Goal: Transaction & Acquisition: Book appointment/travel/reservation

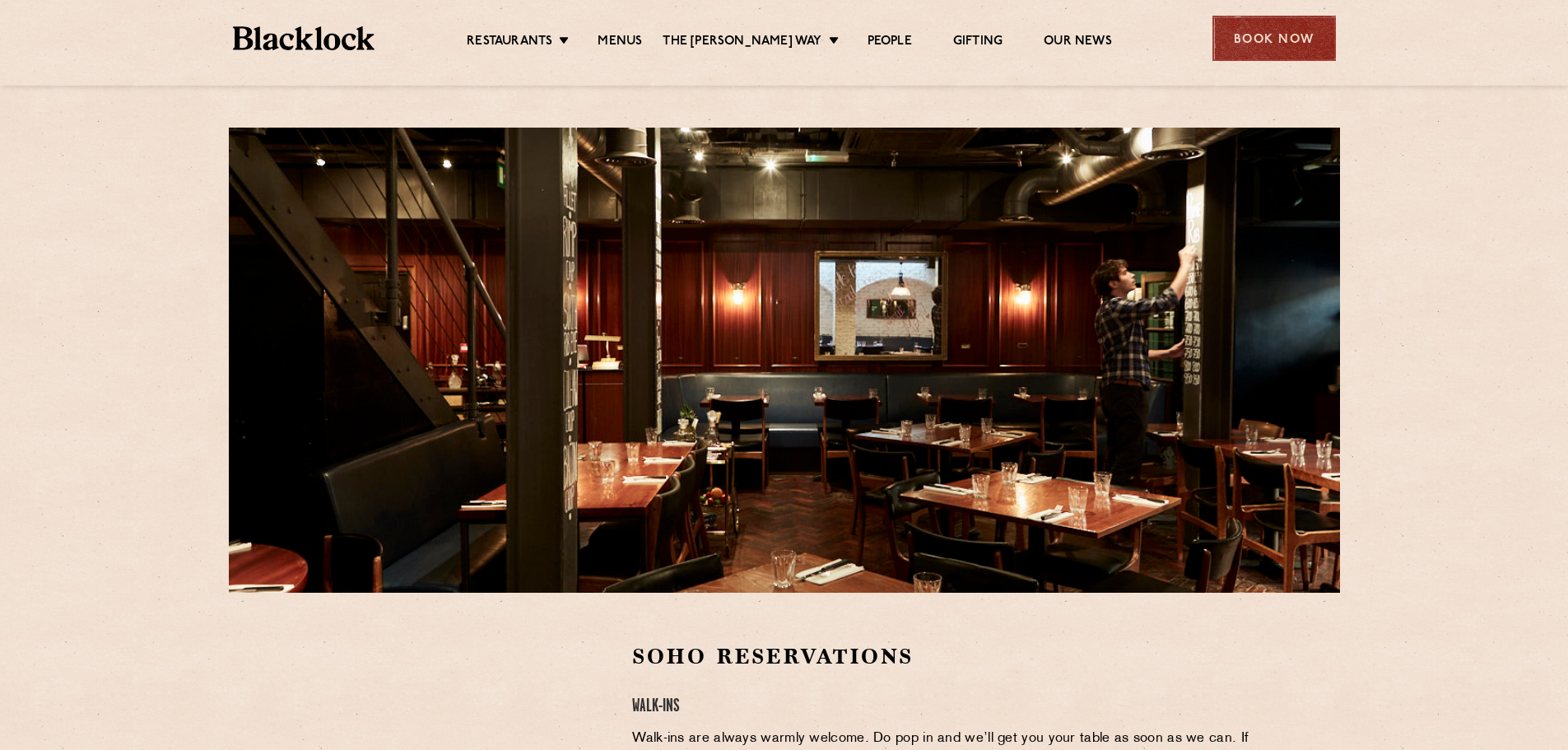
drag, startPoint x: 1273, startPoint y: 69, endPoint x: 1273, endPoint y: 59, distance: 10.0
click at [1273, 66] on div "Restaurants [GEOGRAPHIC_DATA] [GEOGRAPHIC_DATA] [GEOGRAPHIC_DATA] [GEOGRAPHIC_D…" at bounding box center [784, 36] width 1153 height 73
click at [1272, 47] on div "Book Now" at bounding box center [1274, 39] width 124 height 46
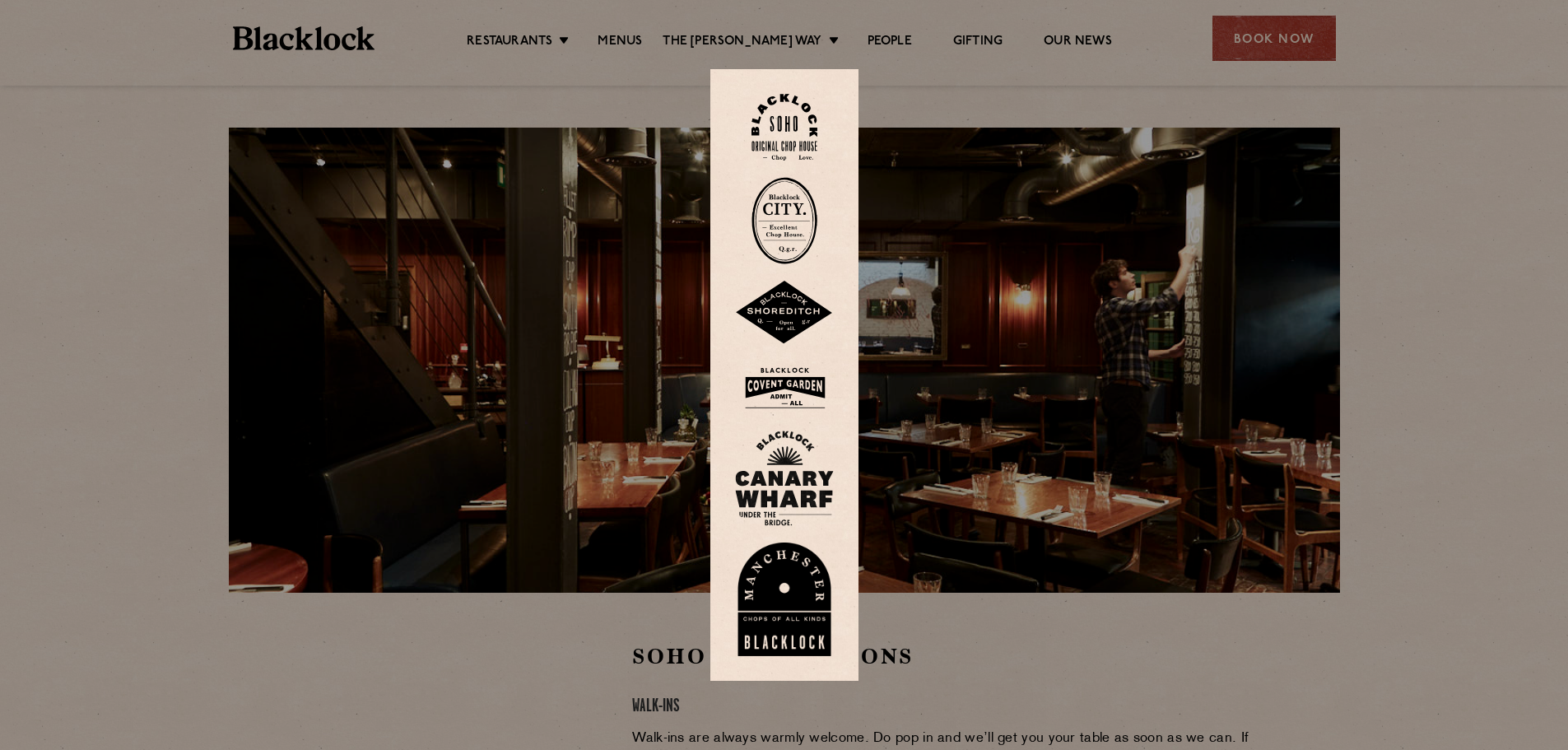
click at [797, 126] on img at bounding box center [784, 127] width 66 height 67
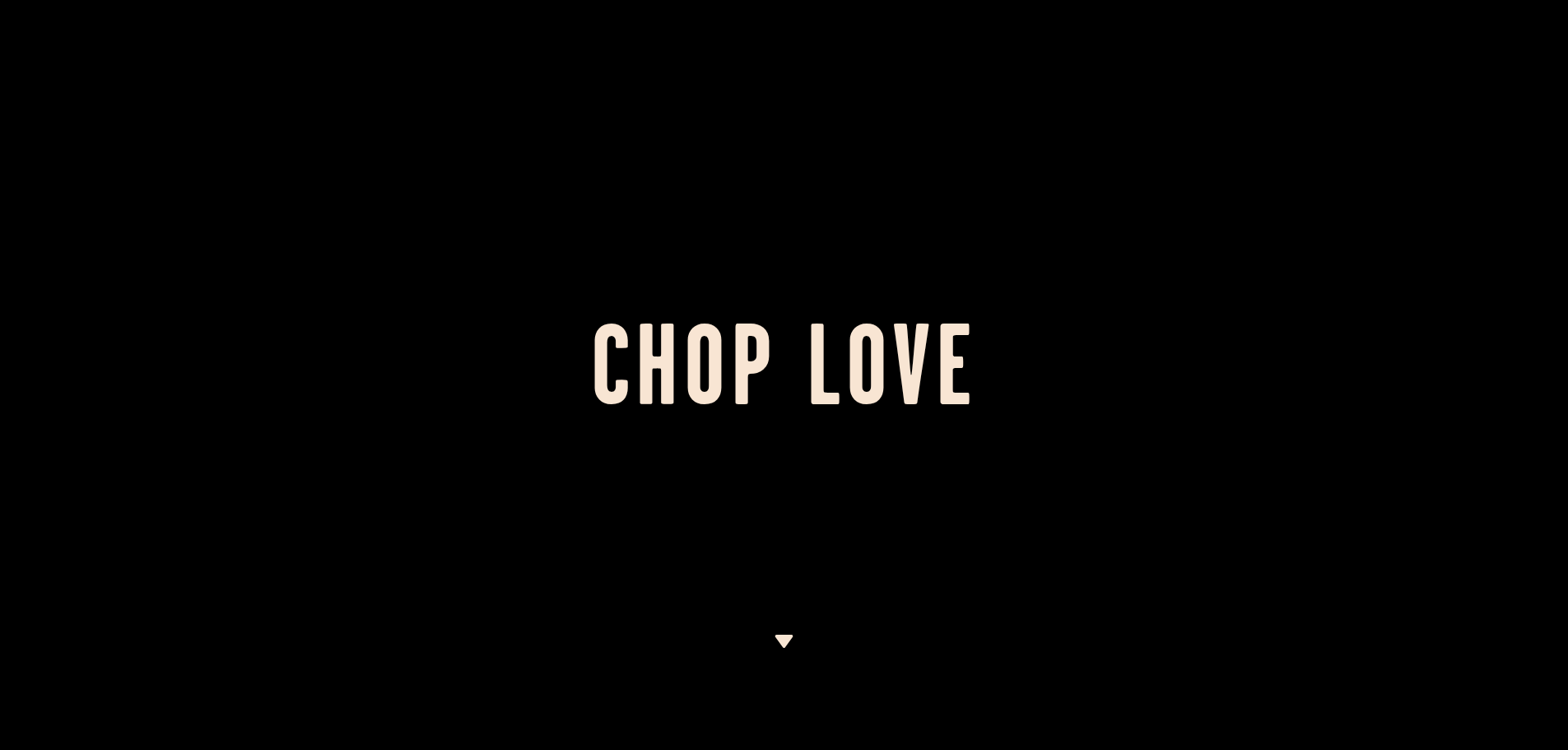
click at [780, 643] on img at bounding box center [783, 641] width 20 height 13
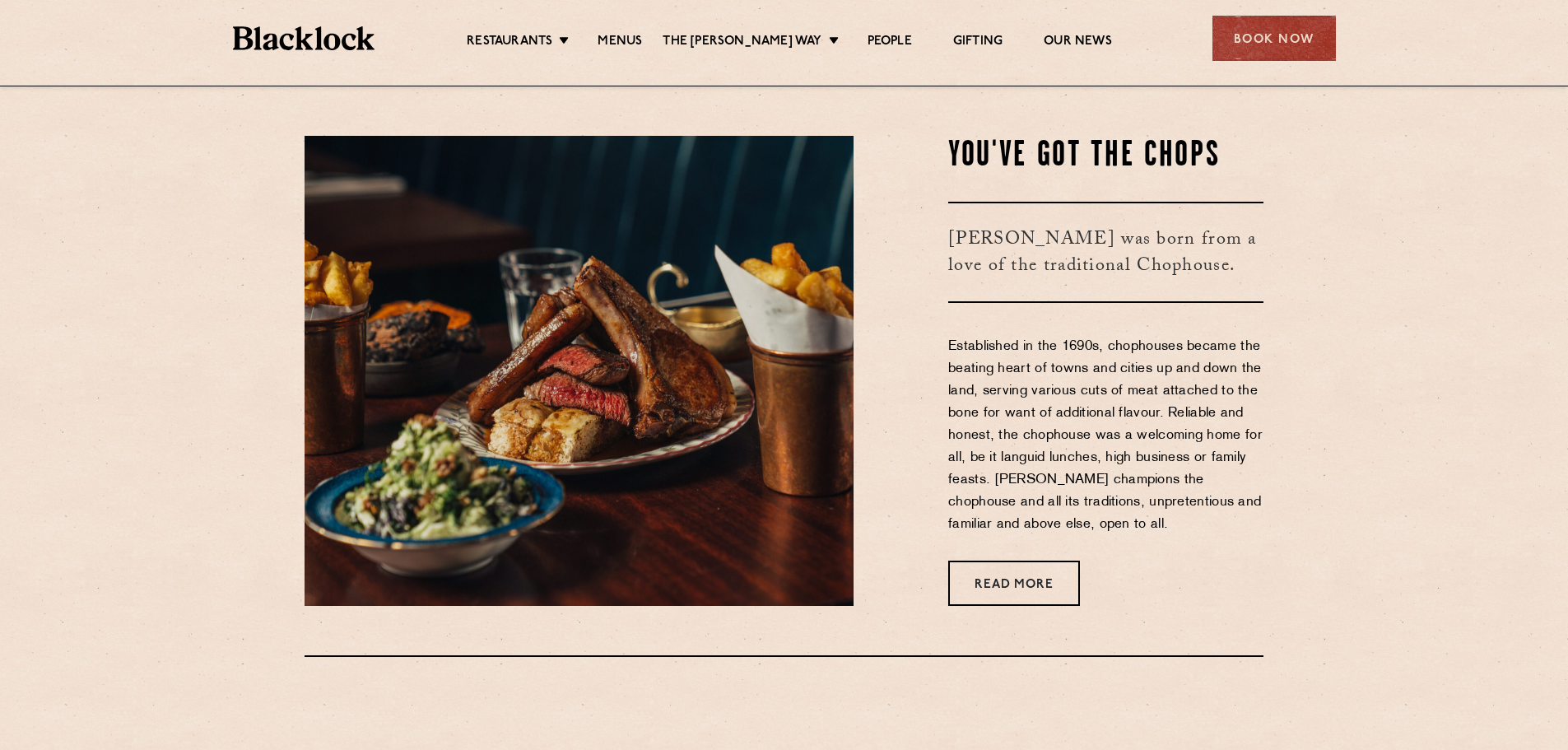
scroll to position [665, 0]
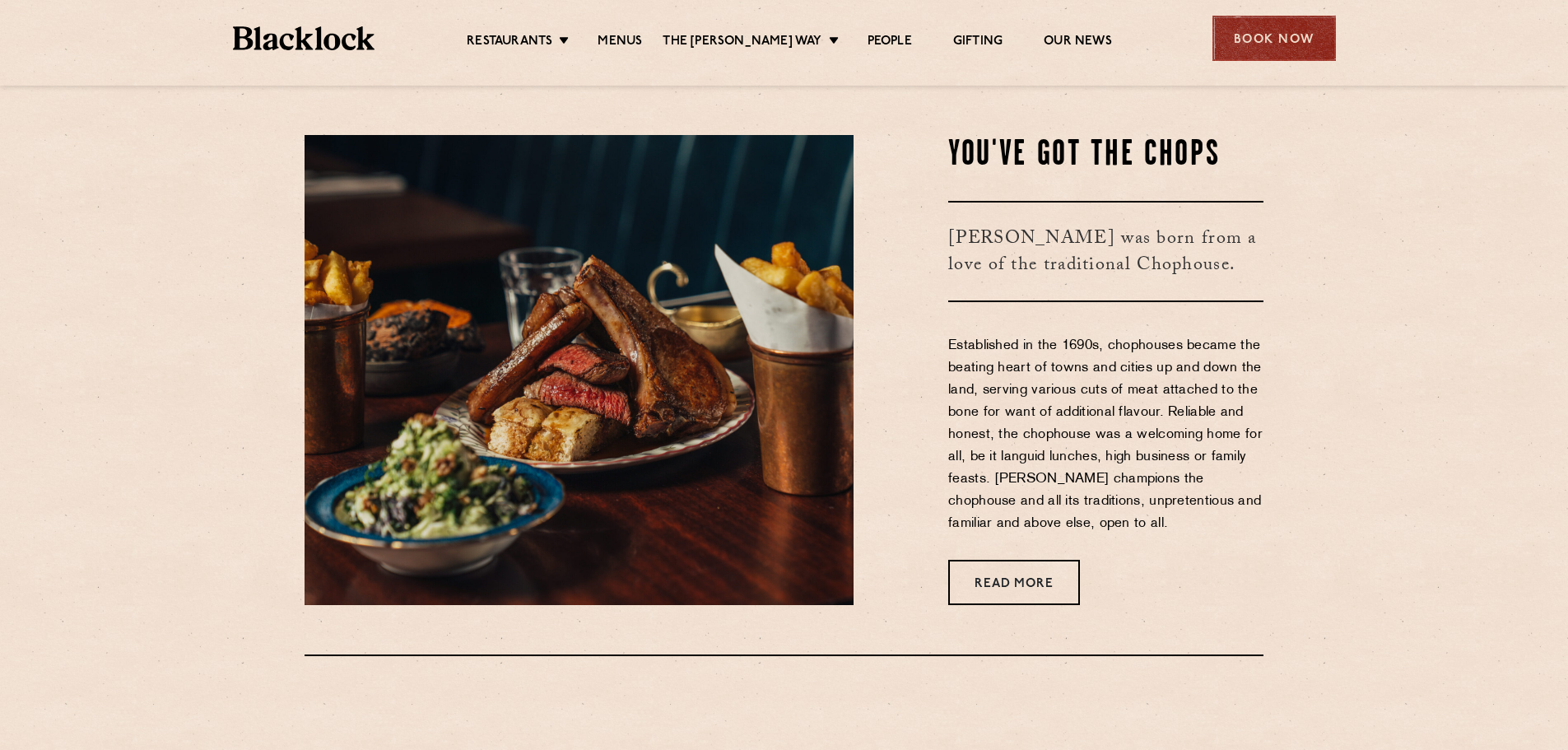
click at [1256, 51] on div "Book Now" at bounding box center [1274, 39] width 124 height 46
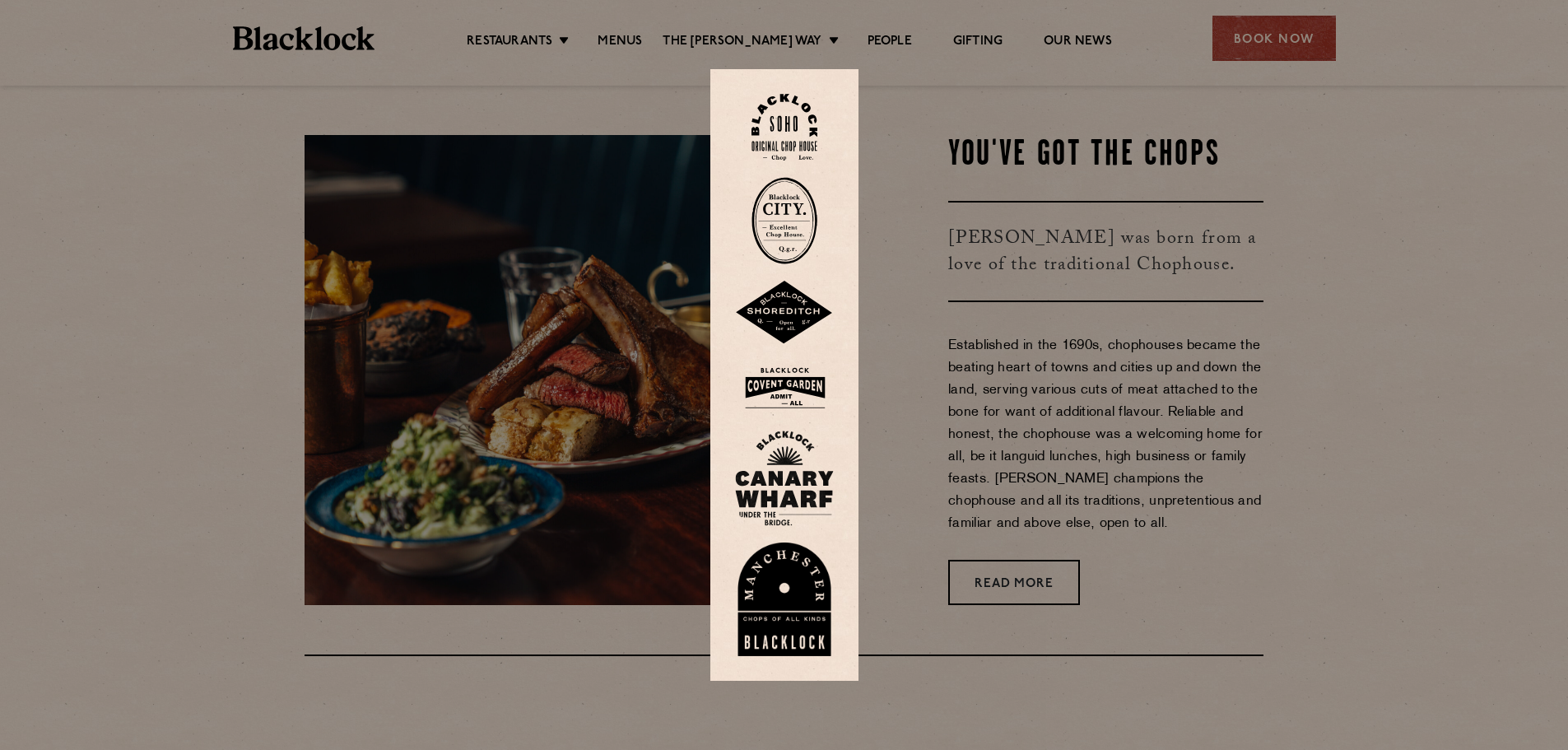
click at [781, 461] on img at bounding box center [784, 478] width 99 height 96
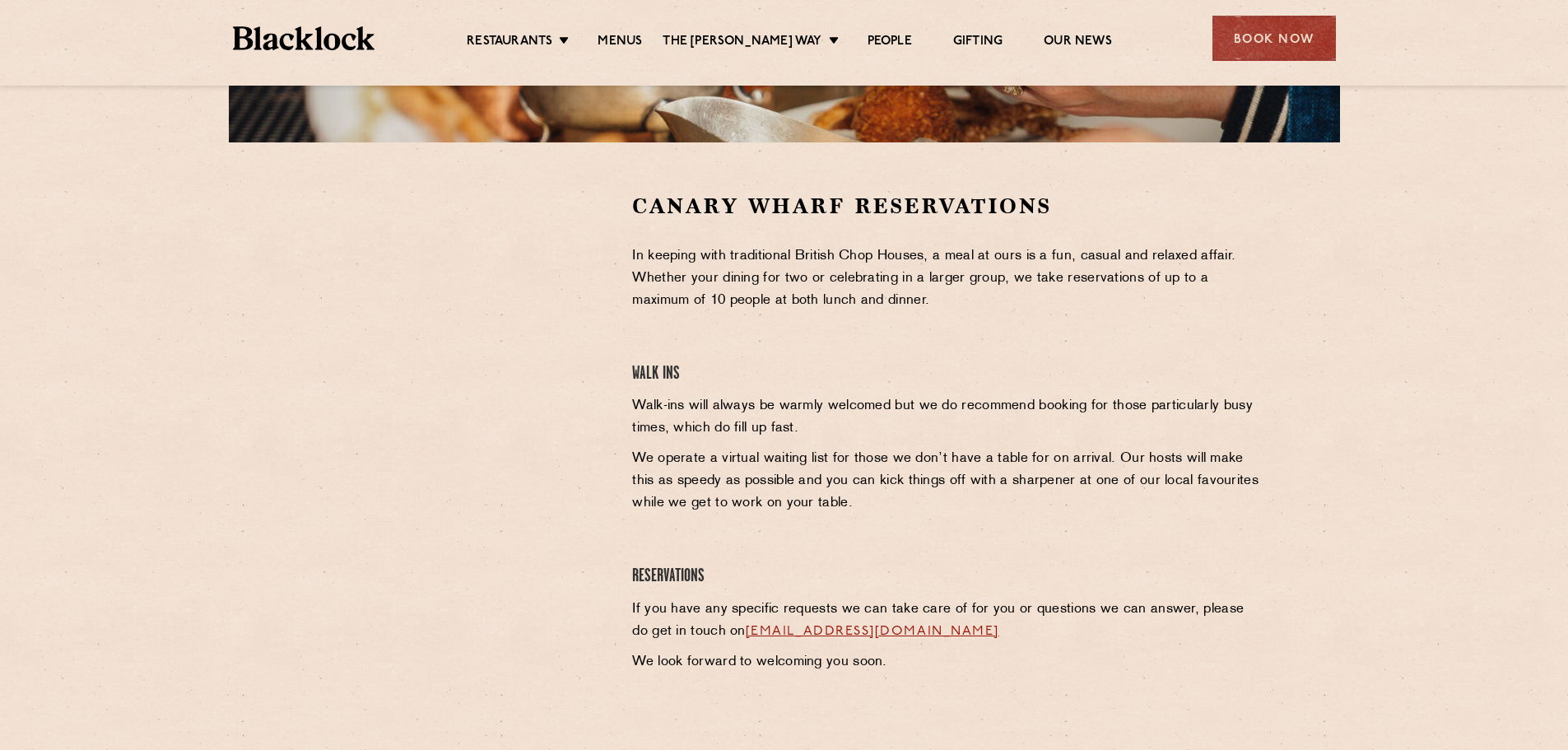
scroll to position [494, 0]
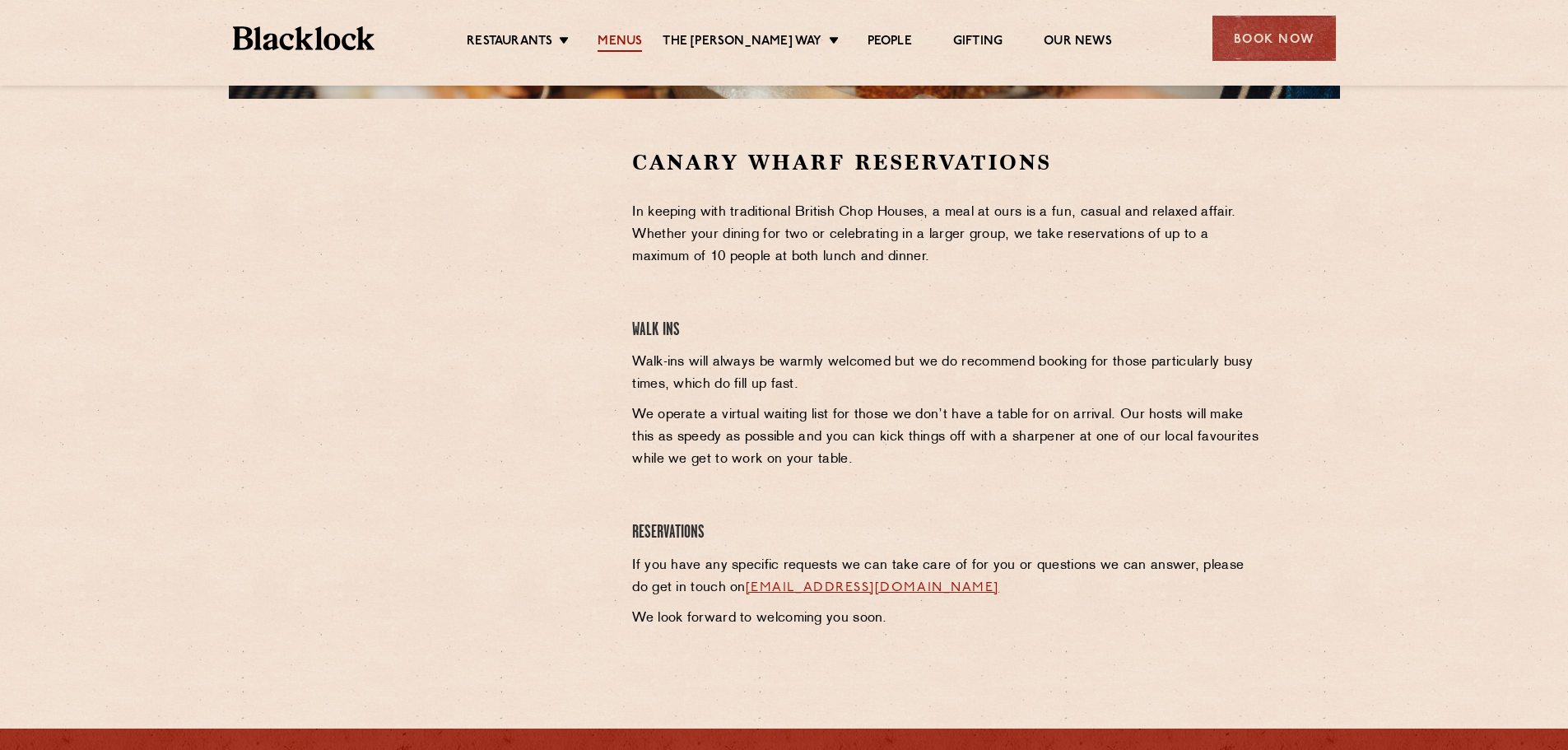
click at [615, 44] on link "Menus" at bounding box center [620, 42] width 45 height 18
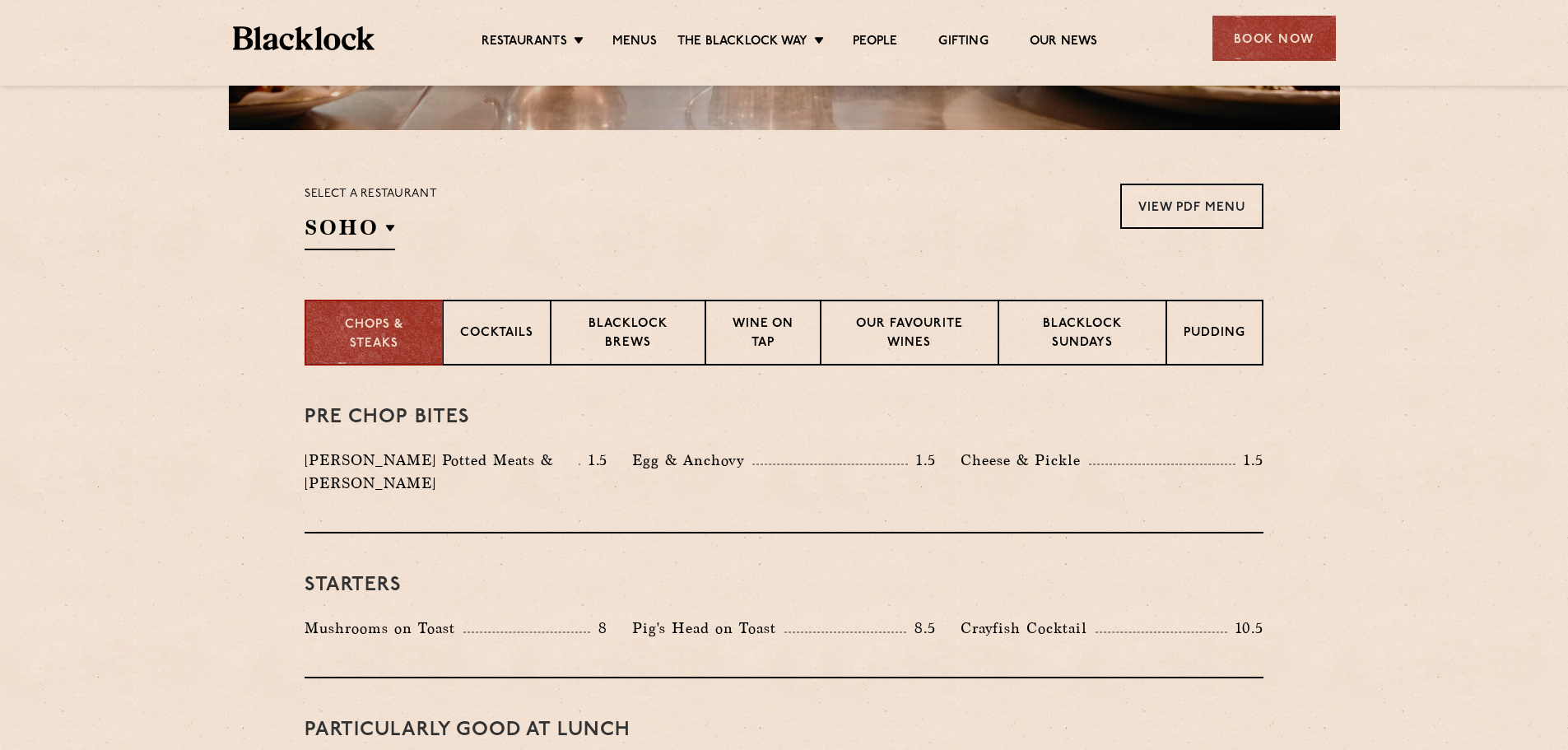
scroll to position [494, 0]
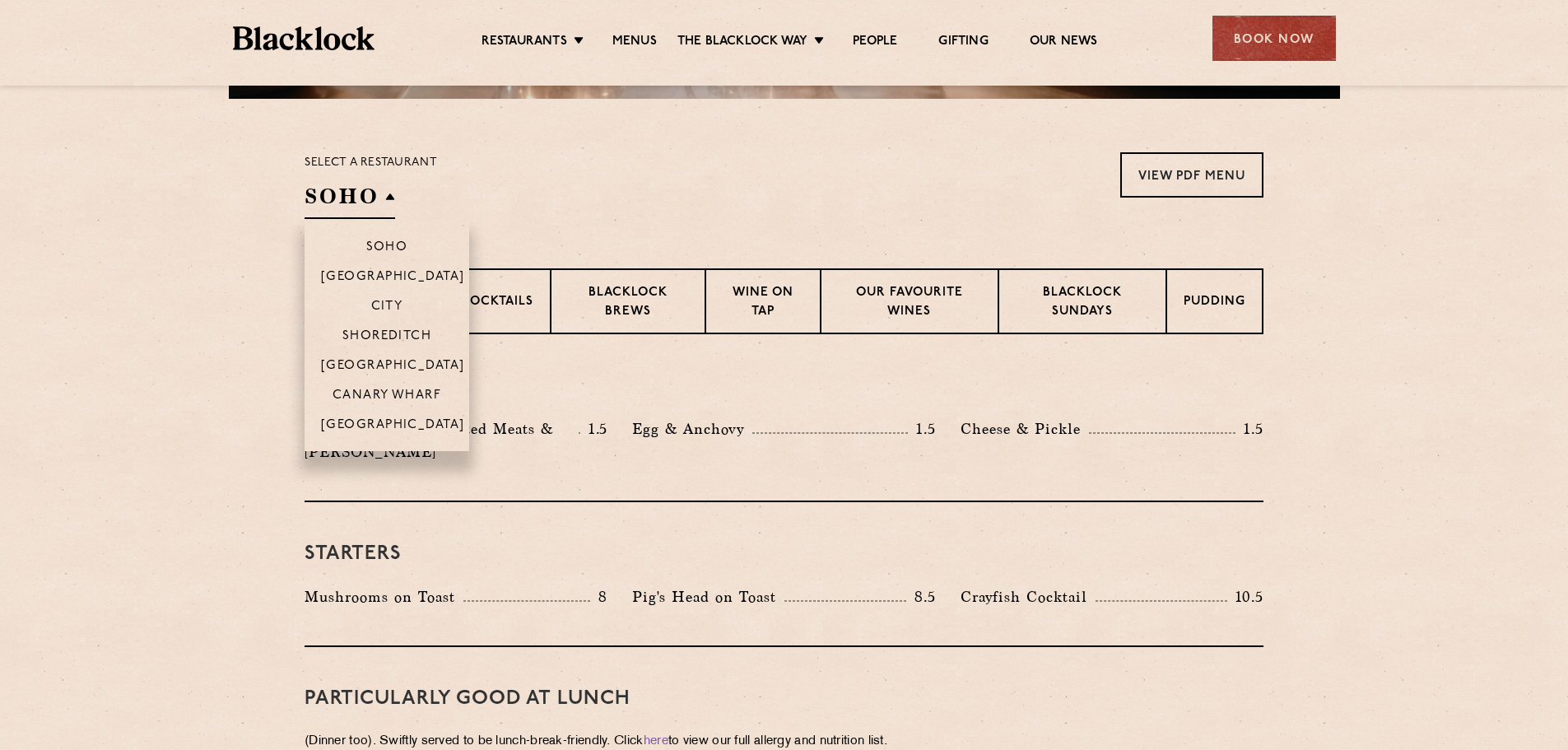
click at [390, 203] on h2 "SOHO" at bounding box center [349, 200] width 90 height 37
click at [397, 396] on p "Canary Wharf" at bounding box center [387, 397] width 109 height 17
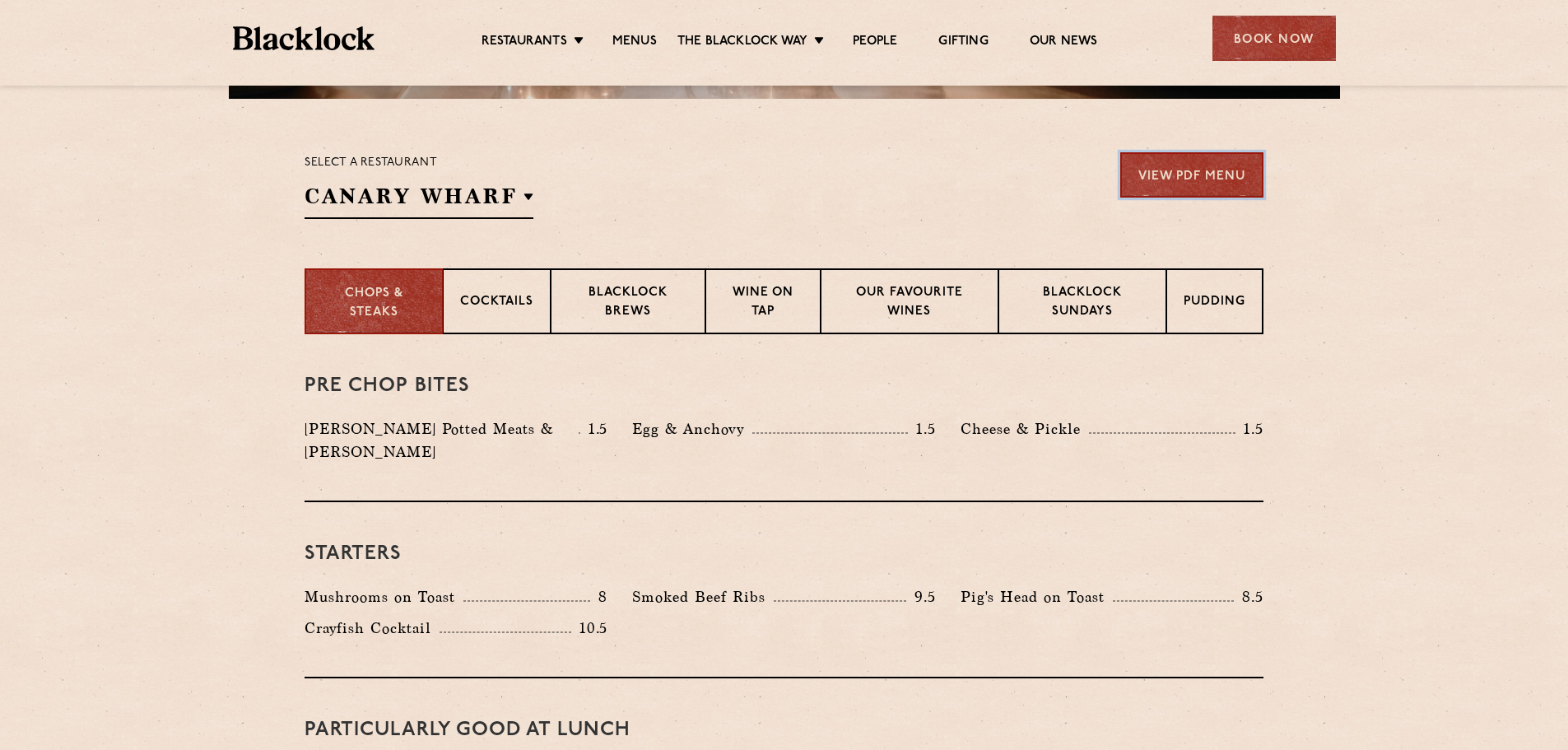
click at [1176, 162] on link "View PDF Menu" at bounding box center [1191, 175] width 143 height 46
